Goal: Use online tool/utility: Utilize a website feature to perform a specific function

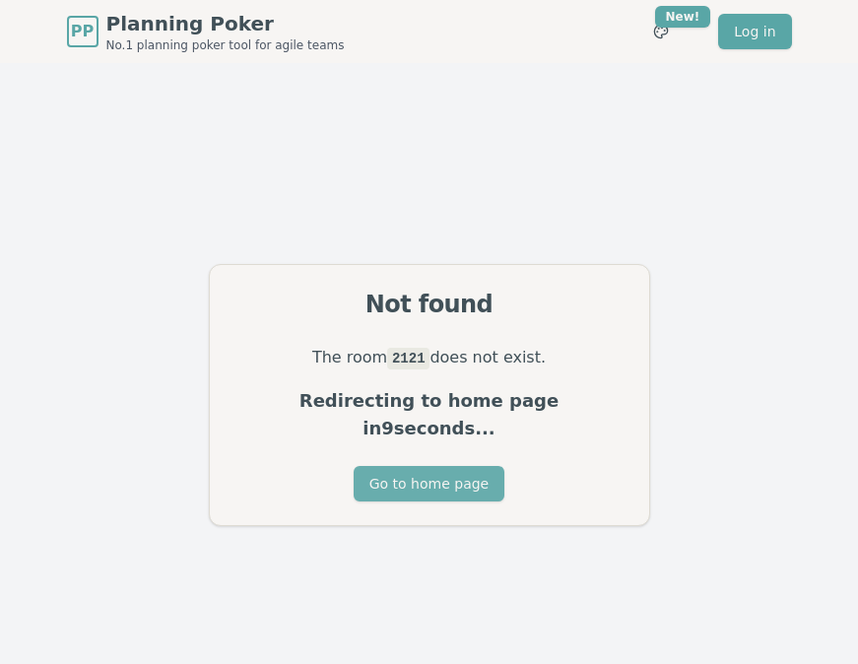
click at [454, 466] on button "Go to home page" at bounding box center [429, 483] width 151 height 35
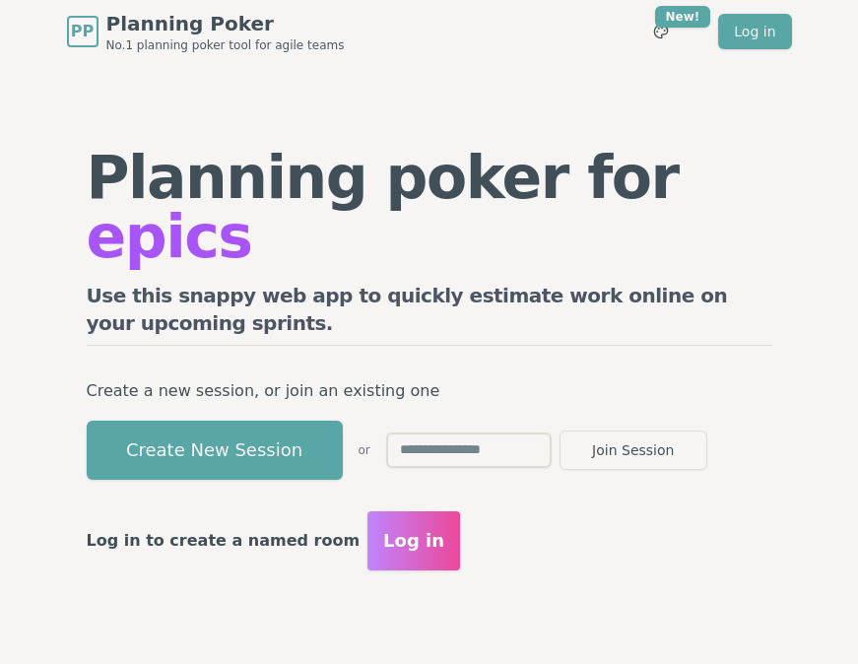
drag, startPoint x: 272, startPoint y: 429, endPoint x: 328, endPoint y: 447, distance: 59.2
click at [272, 429] on button "Create New Session" at bounding box center [215, 450] width 256 height 59
